Goal: Information Seeking & Learning: Learn about a topic

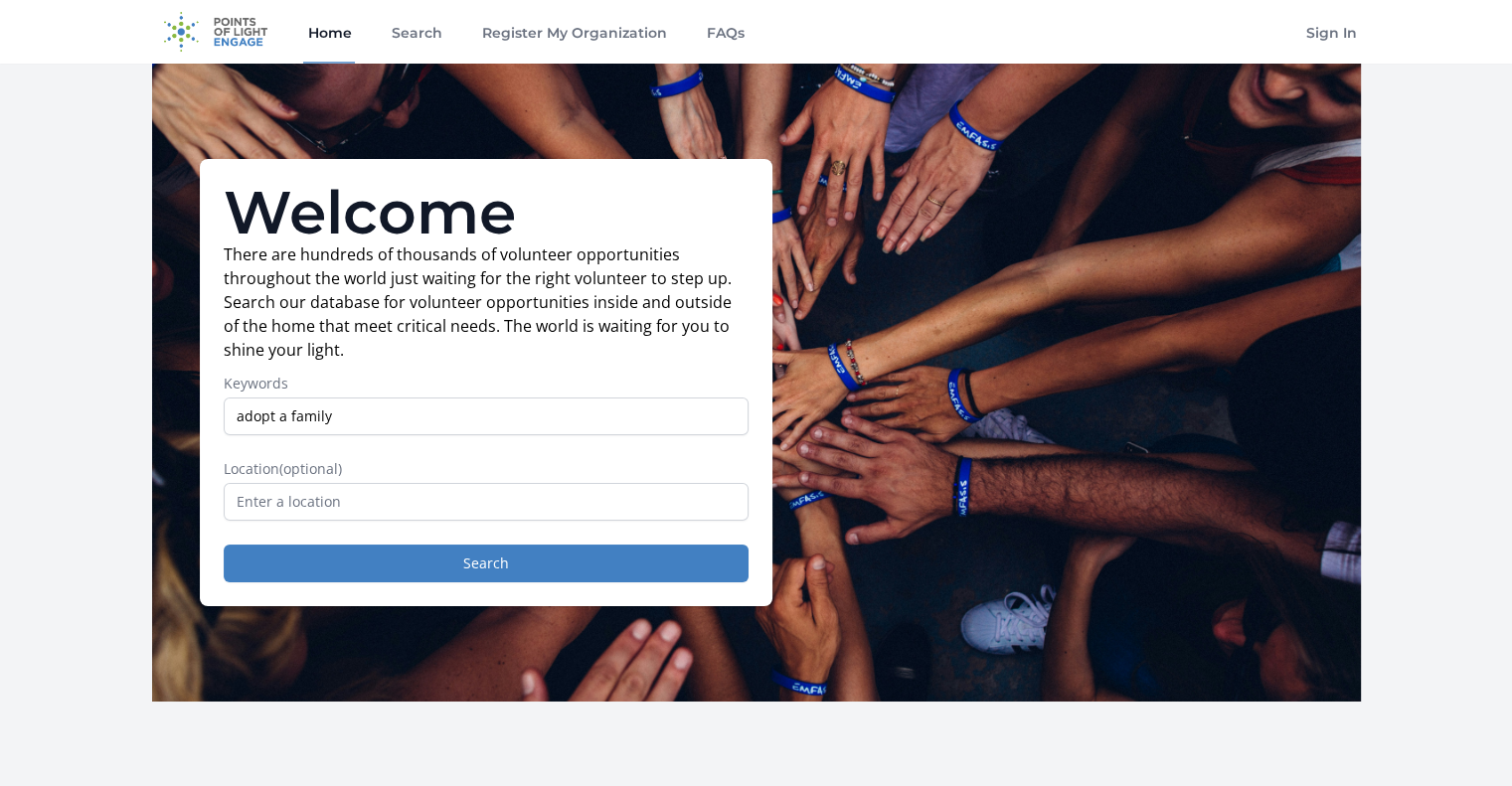
type input "adopt a family"
click at [444, 503] on input "text" at bounding box center [486, 502] width 525 height 38
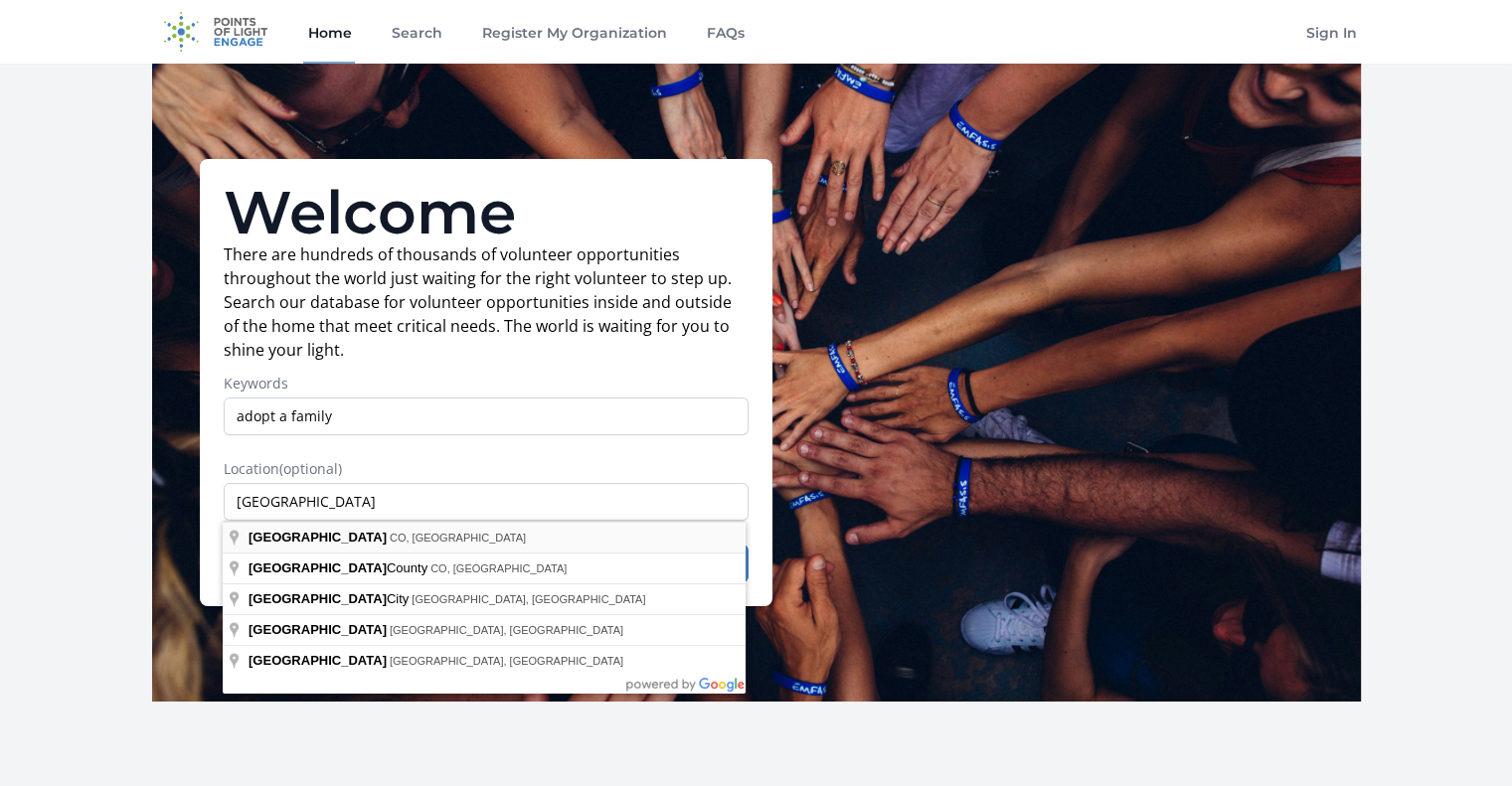
type input "[GEOGRAPHIC_DATA], [GEOGRAPHIC_DATA], [GEOGRAPHIC_DATA]"
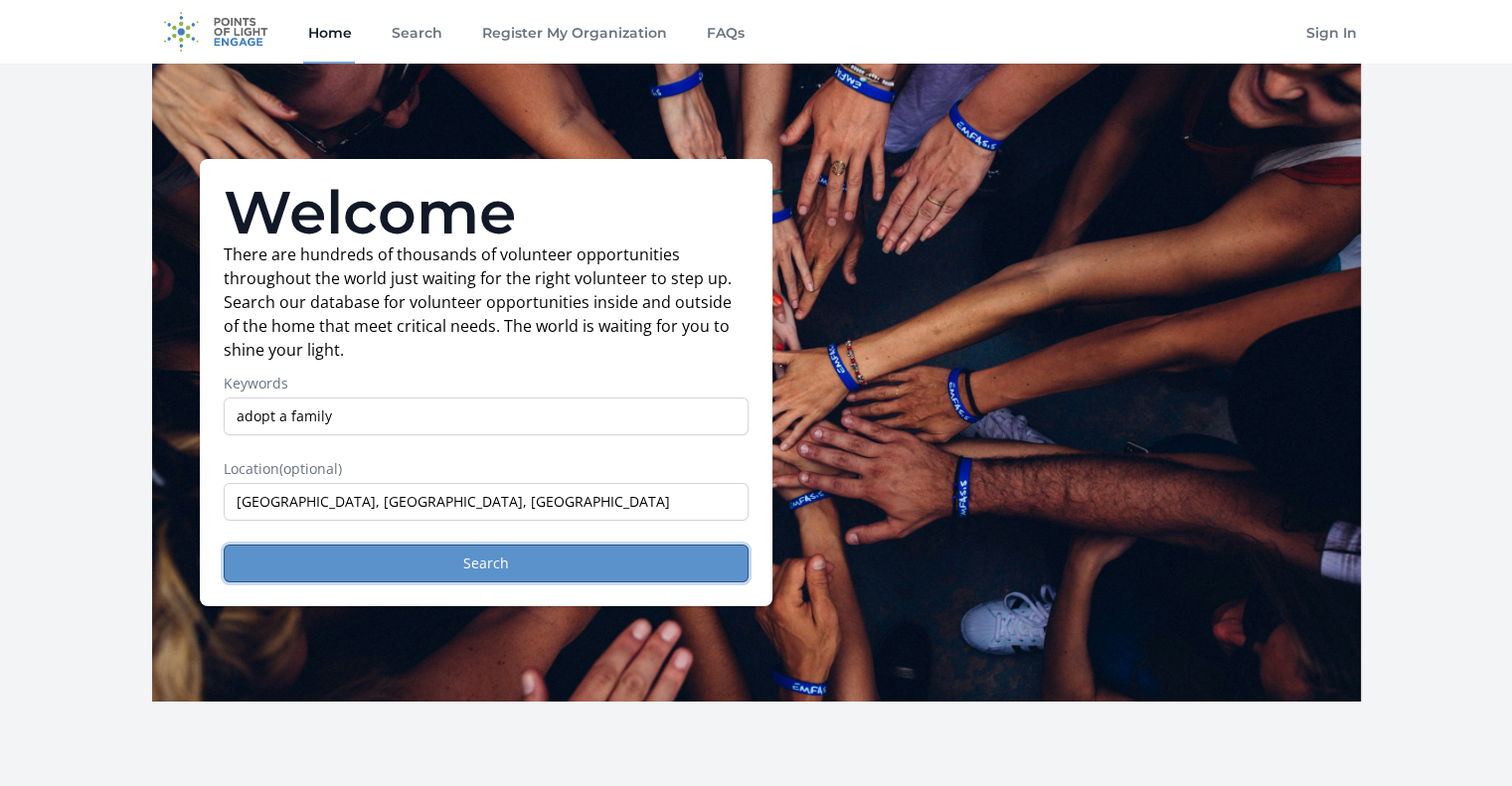
click at [437, 559] on button "Search" at bounding box center [486, 564] width 525 height 38
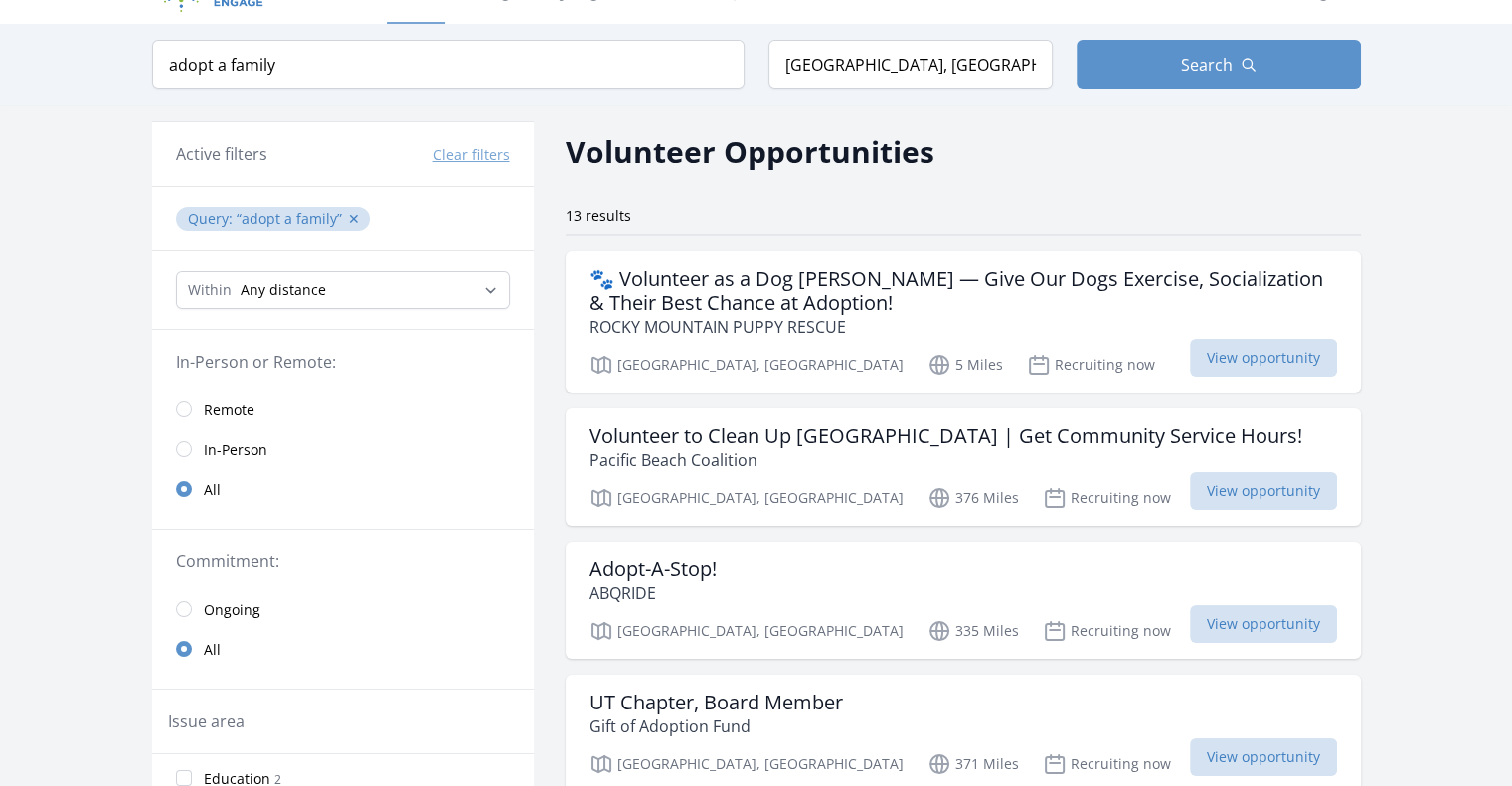
scroll to position [43, 0]
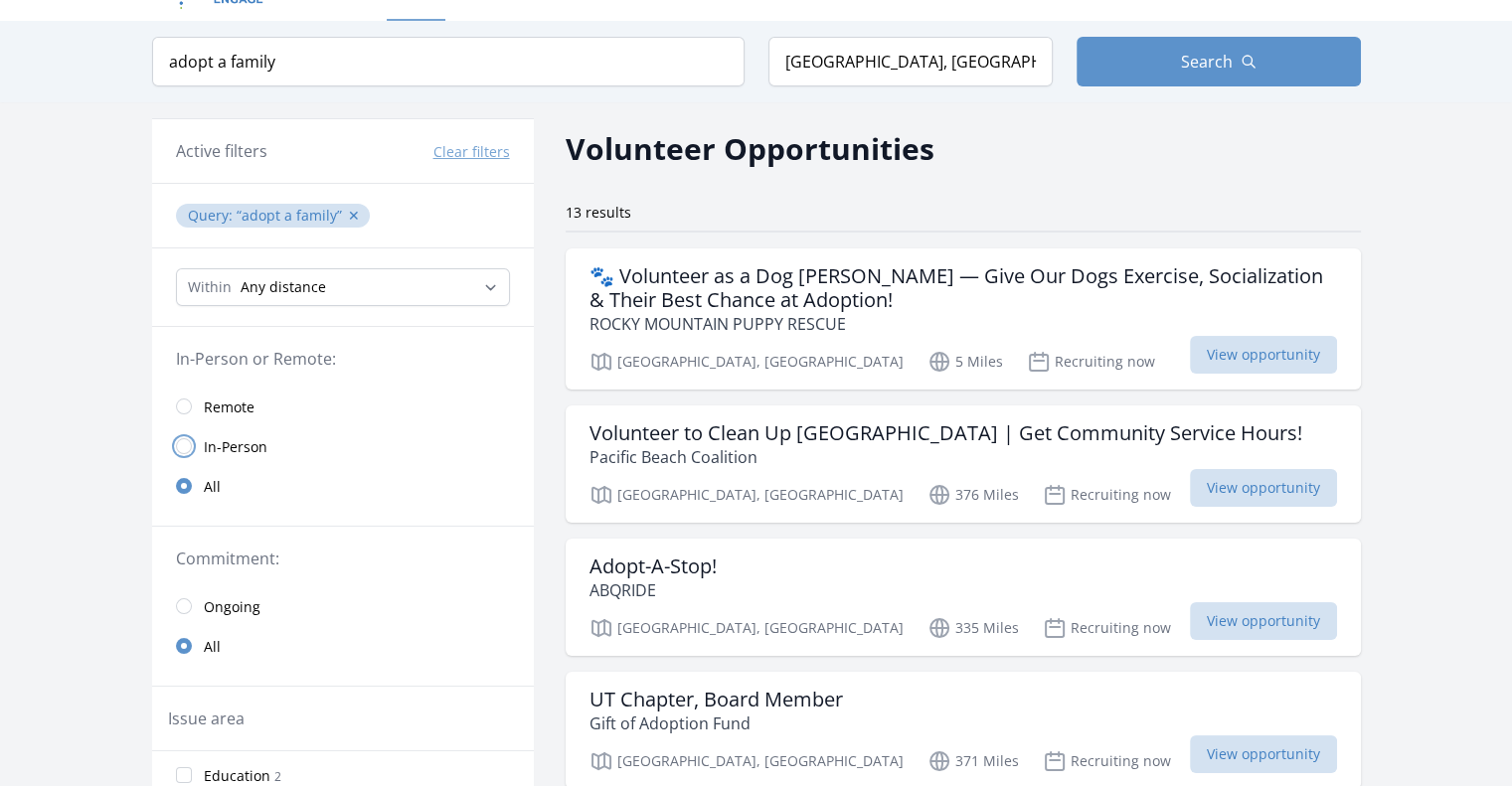
click at [180, 440] on input "radio" at bounding box center [184, 446] width 16 height 16
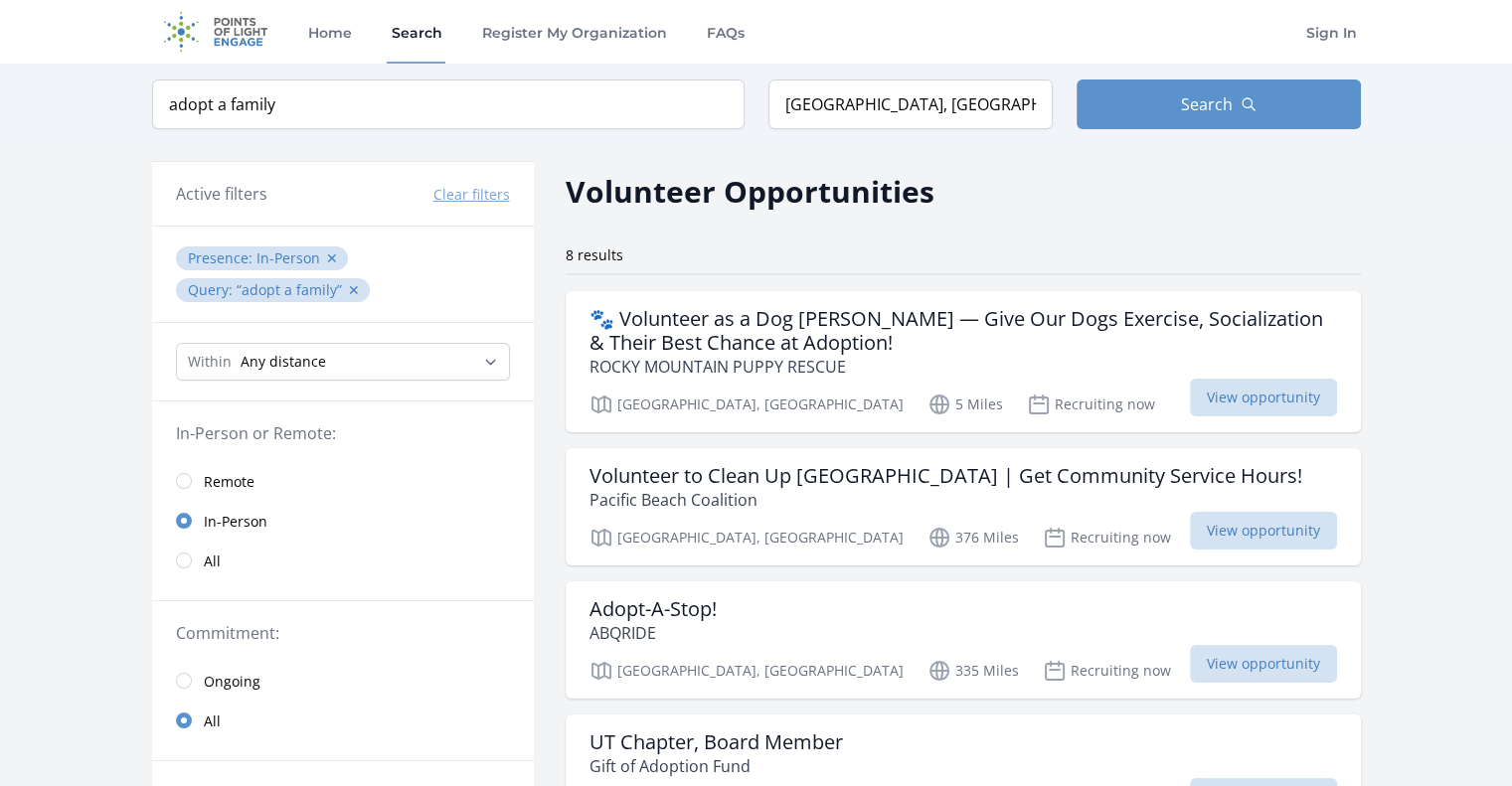
scroll to position [2, 0]
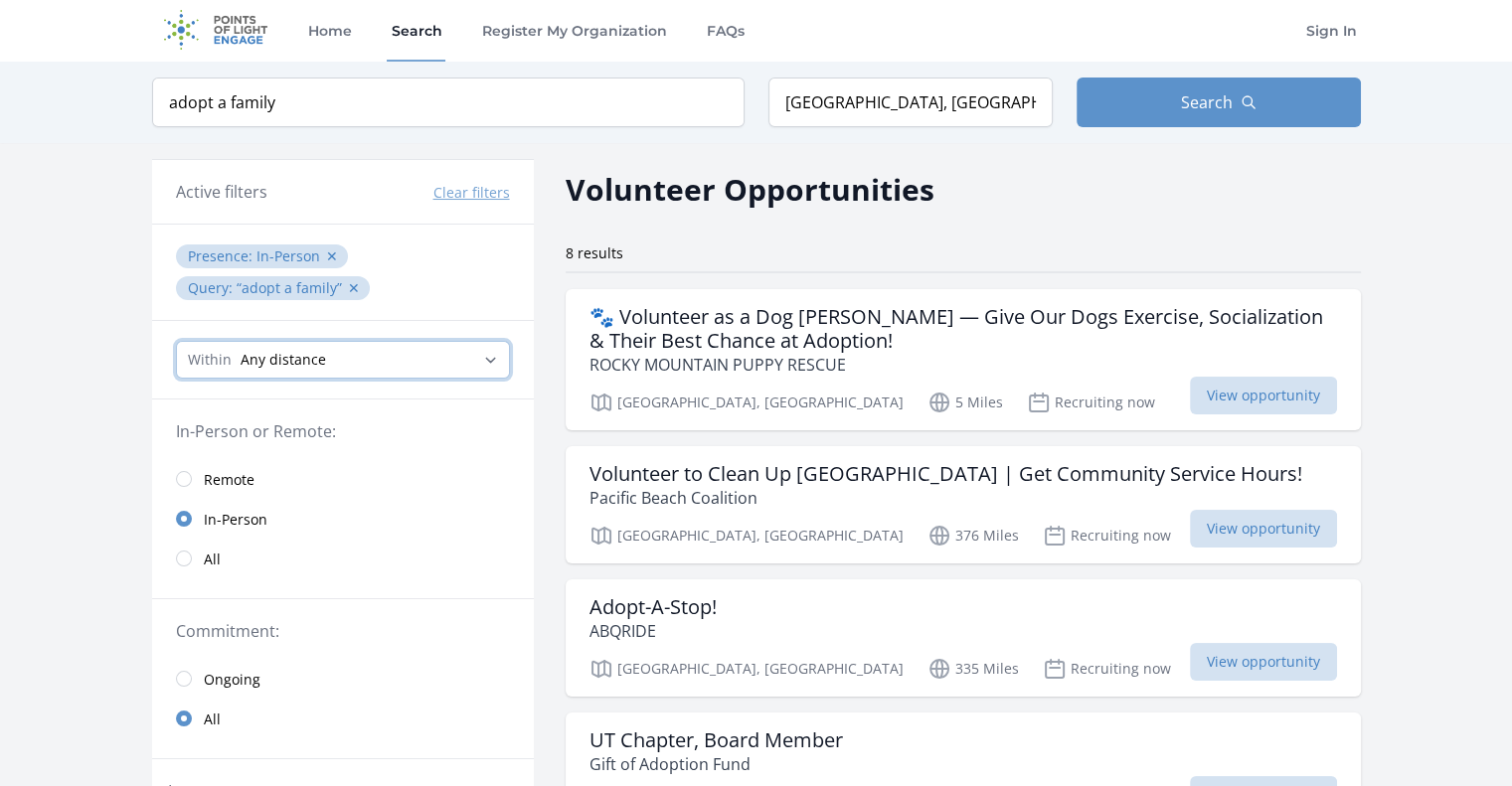
click at [432, 358] on select "Any distance , 5 Miles , 20 Miles , 50 Miles , 100 Miles" at bounding box center [343, 360] width 334 height 38
select select "80467"
click at [176, 341] on select "Any distance , 5 Miles , 20 Miles , 50 Miles , 100 Miles" at bounding box center [343, 360] width 334 height 38
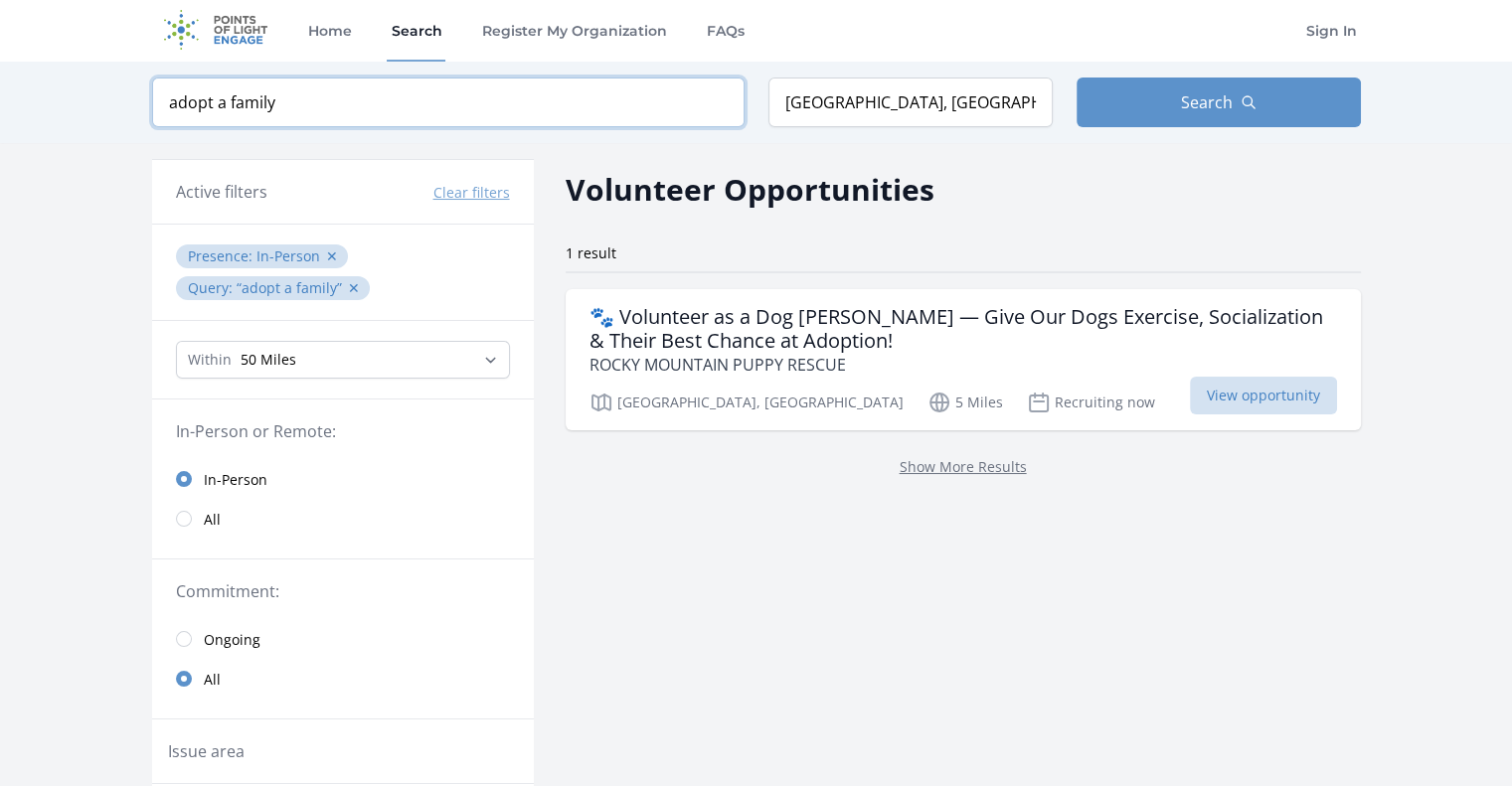
drag, startPoint x: 377, startPoint y: 103, endPoint x: 101, endPoint y: 83, distance: 276.7
click at [101, 83] on div "Keyword adopt a family Location Denver, CO, USA Search" at bounding box center [756, 103] width 1512 height 82
type input "holiday"
click button "submit" at bounding box center [0, 0] width 0 height 0
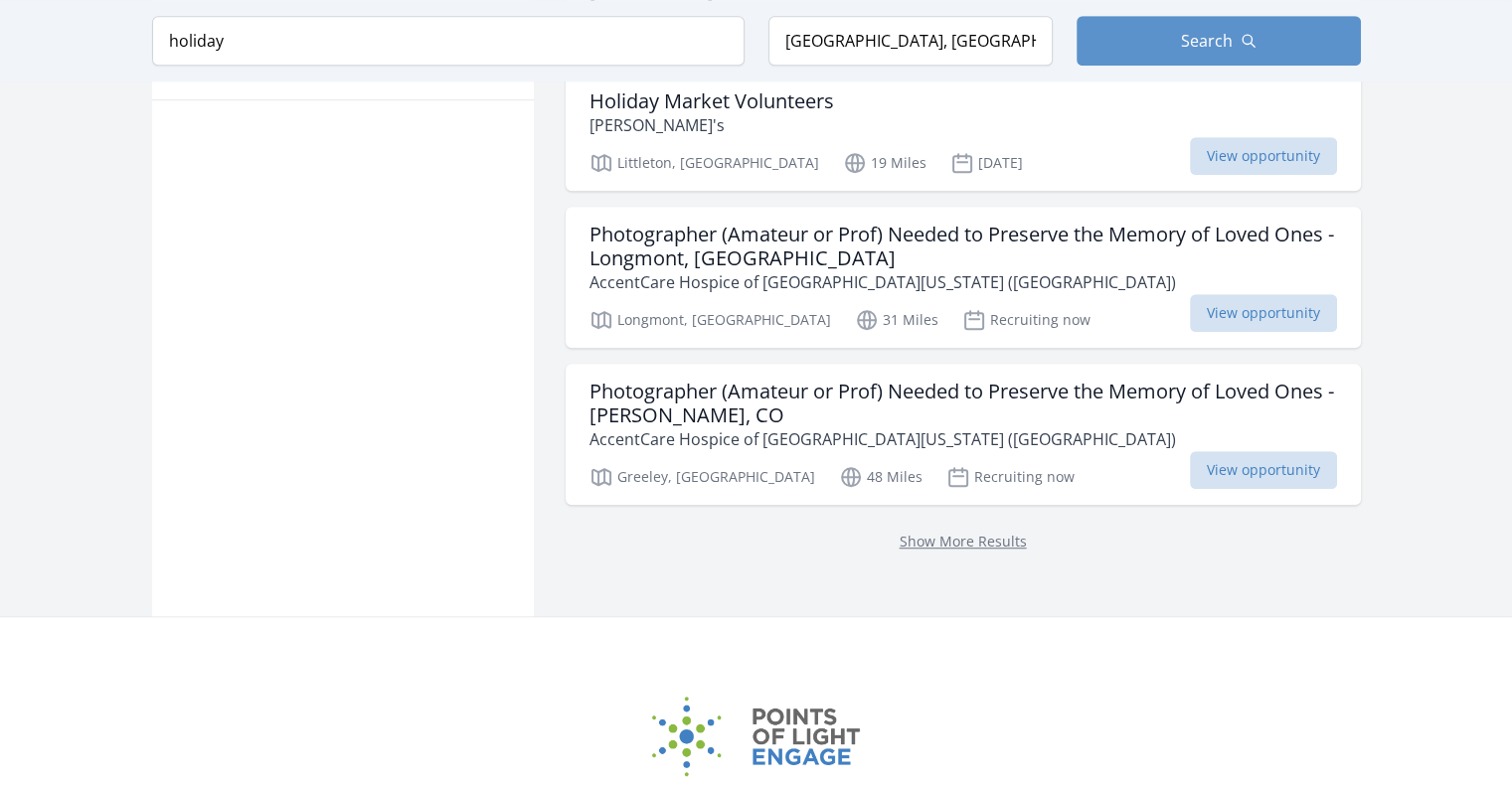
scroll to position [1300, 0]
